Goal: Task Accomplishment & Management: Manage account settings

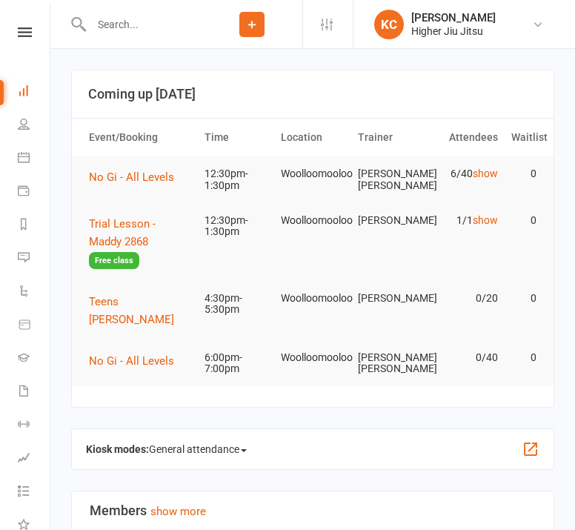
click at [163, 22] on input "text" at bounding box center [144, 24] width 115 height 21
paste input "[PERSON_NAME][EMAIL_ADDRESS][PERSON_NAME][DOMAIN_NAME]"
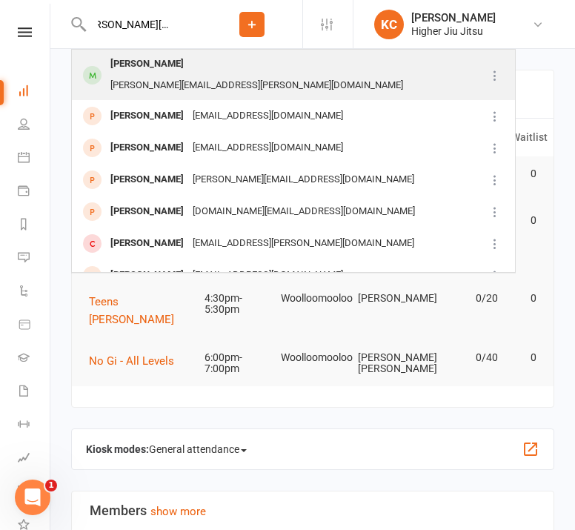
type input "[PERSON_NAME][EMAIL_ADDRESS][PERSON_NAME][DOMAIN_NAME]"
click at [221, 75] on div "[PERSON_NAME][EMAIL_ADDRESS][PERSON_NAME][DOMAIN_NAME]" at bounding box center [256, 85] width 301 height 21
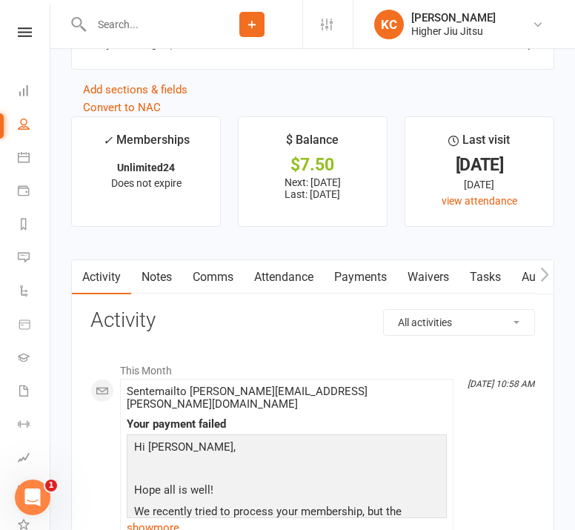
scroll to position [1777, 0]
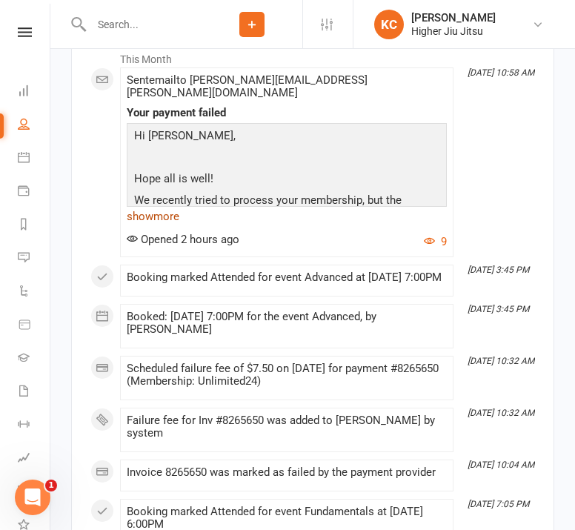
click at [147, 207] on link "show more" at bounding box center [287, 216] width 320 height 21
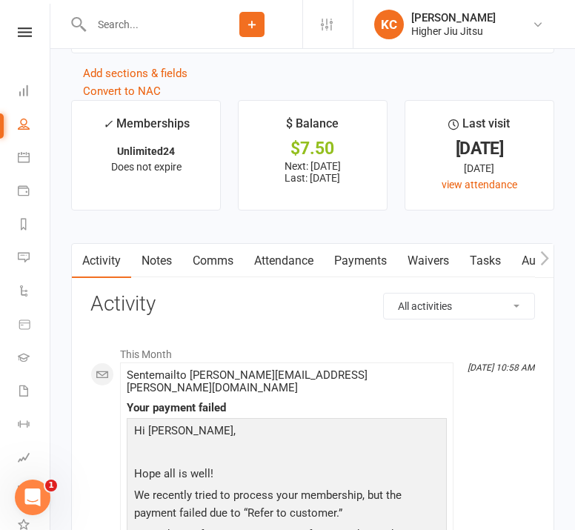
scroll to position [1555, 0]
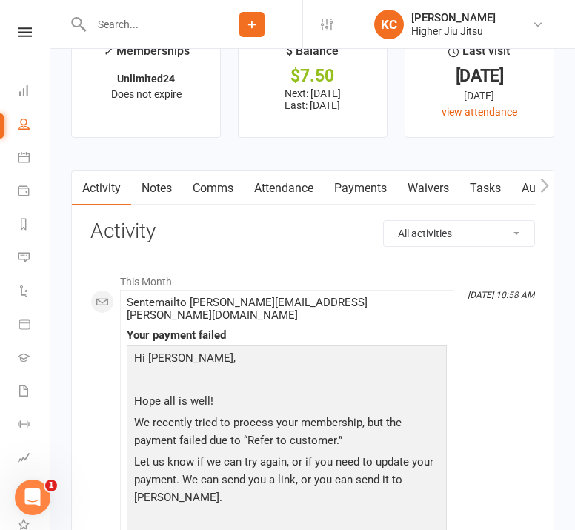
click at [370, 187] on link "Payments" at bounding box center [360, 188] width 73 height 34
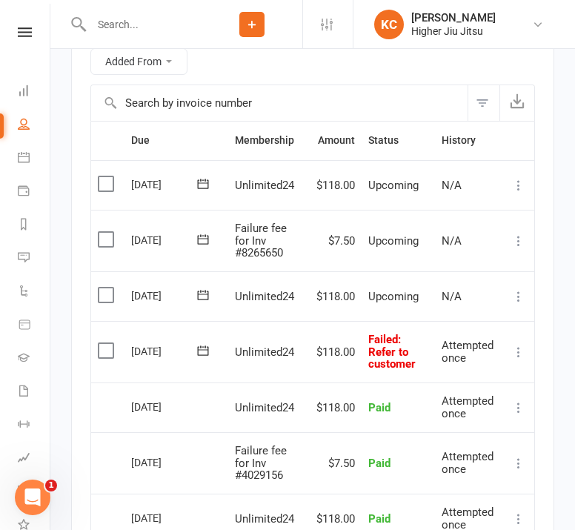
scroll to position [1926, 0]
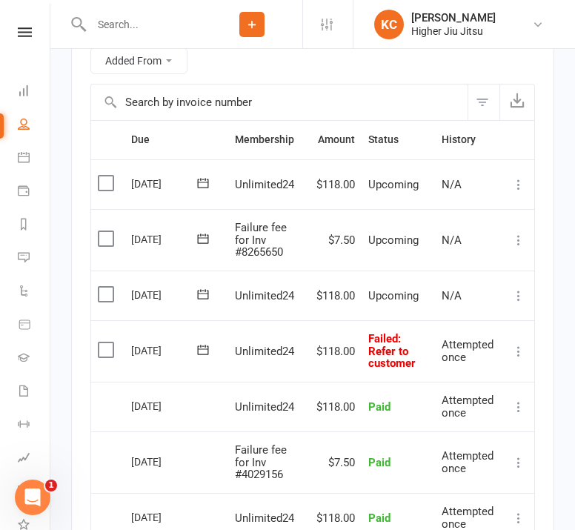
click at [207, 349] on icon at bounding box center [203, 349] width 11 height 10
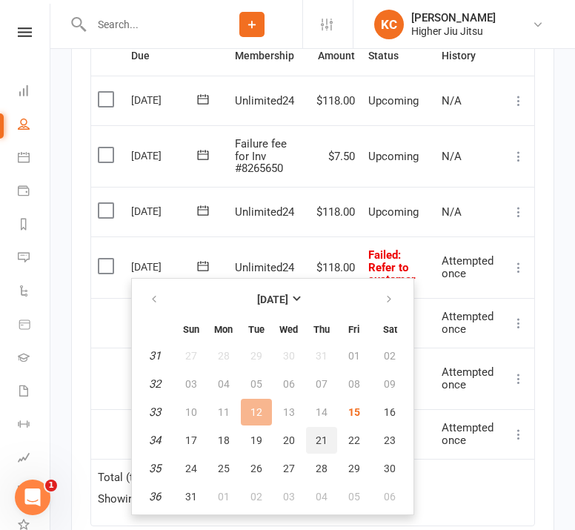
scroll to position [2074, 0]
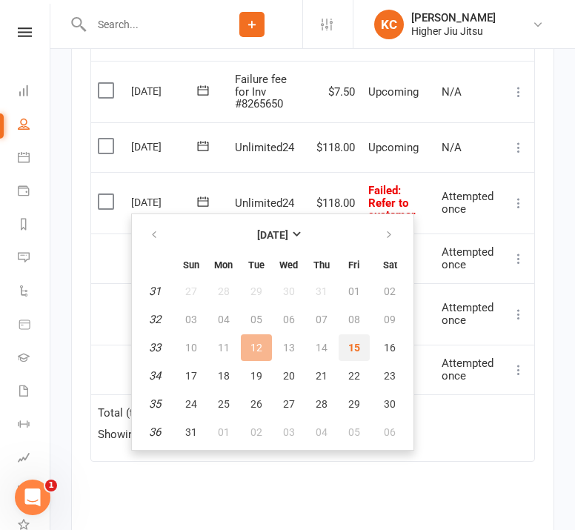
click at [350, 346] on span "15" at bounding box center [354, 347] width 12 height 12
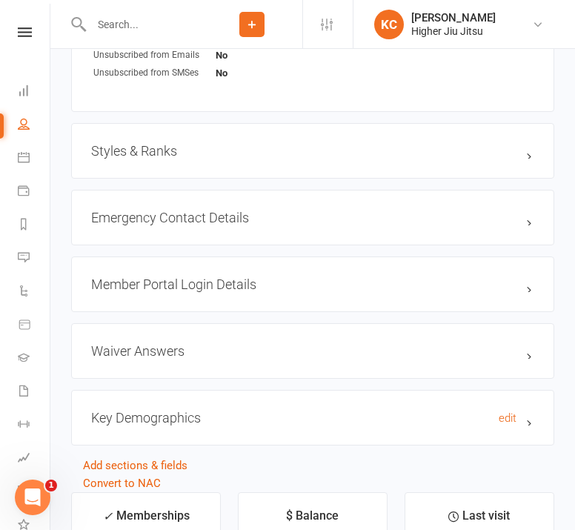
scroll to position [1407, 0]
